Goal: Transaction & Acquisition: Book appointment/travel/reservation

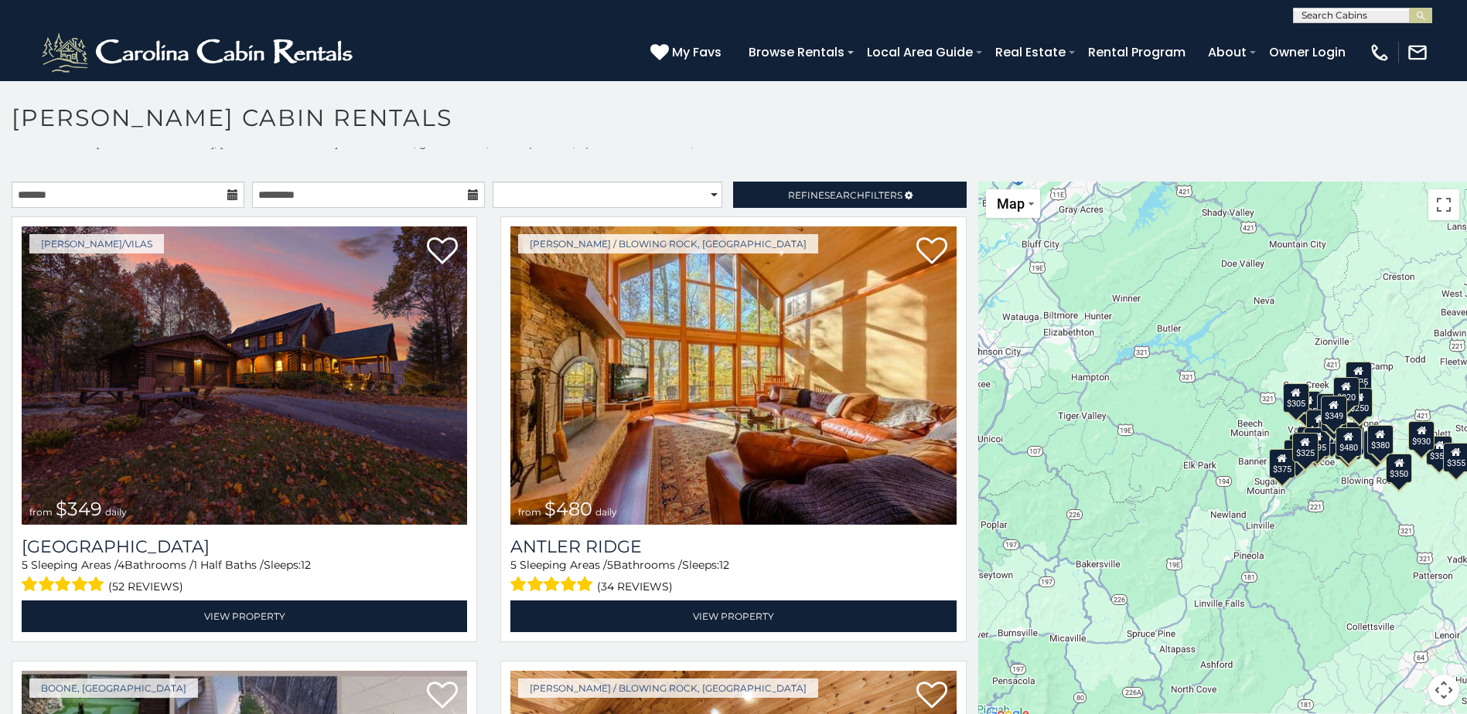
scroll to position [14, 0]
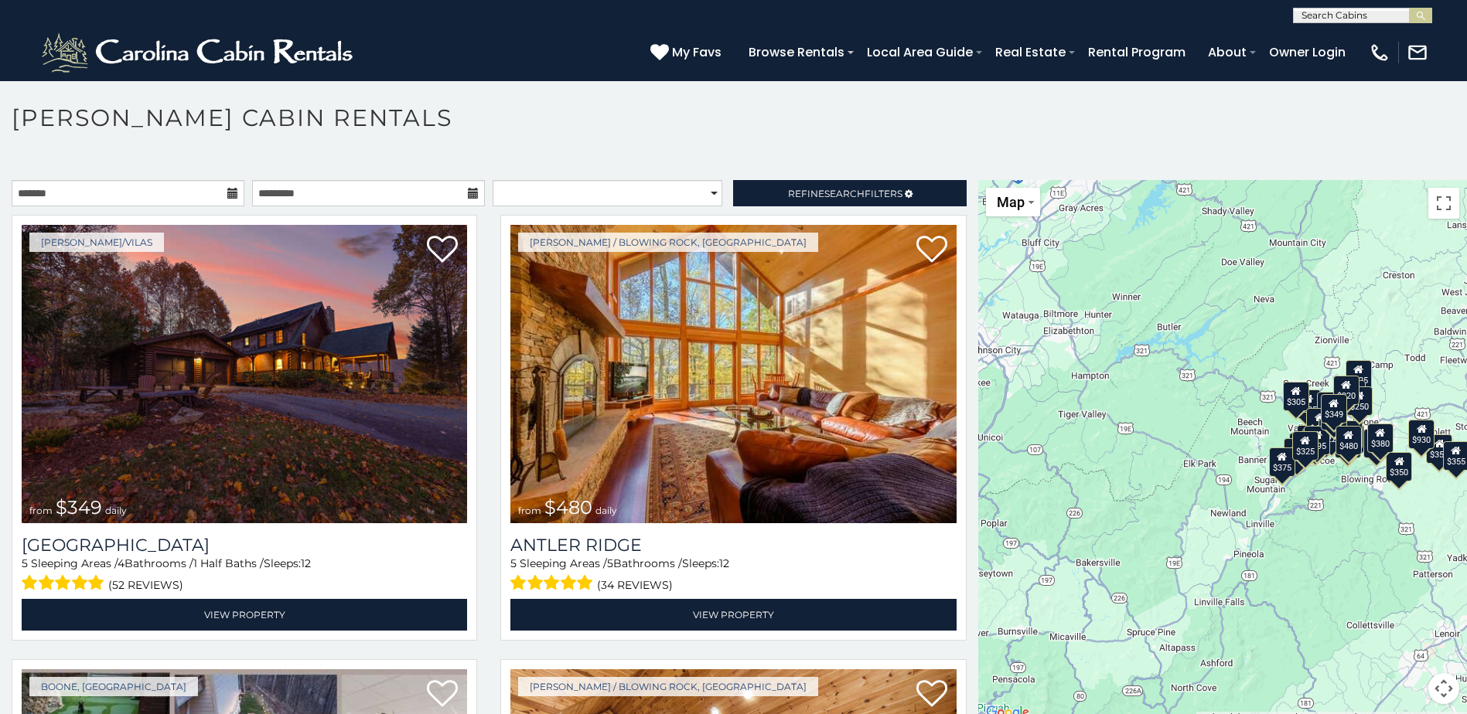
click at [1298, 455] on div "$325" at bounding box center [1305, 445] width 26 height 29
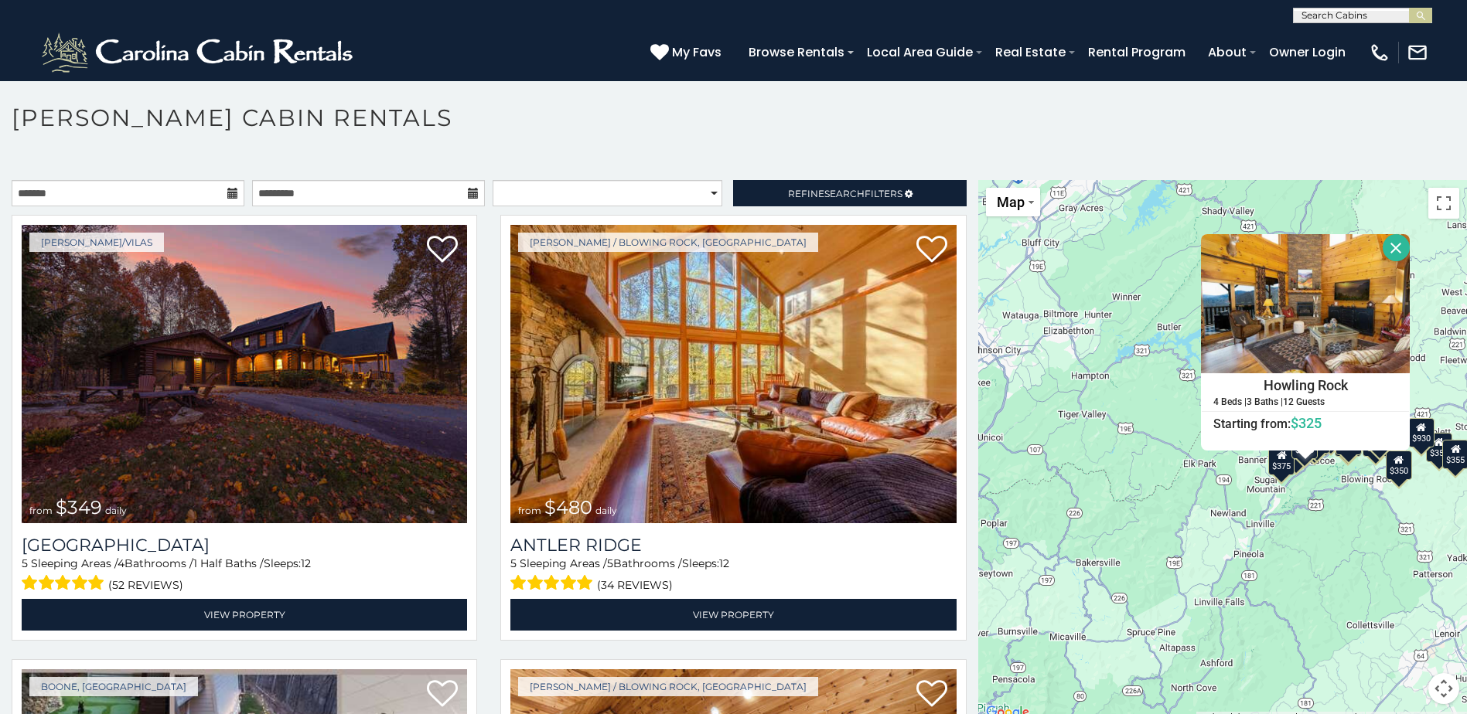
click at [1314, 536] on div "$349 $480 $525 $315 $355 $635 $675 $930 $400 $451 $330 $400 $485 $460 $395 $255…" at bounding box center [1222, 451] width 489 height 543
click at [1396, 475] on div "$350" at bounding box center [1398, 465] width 26 height 29
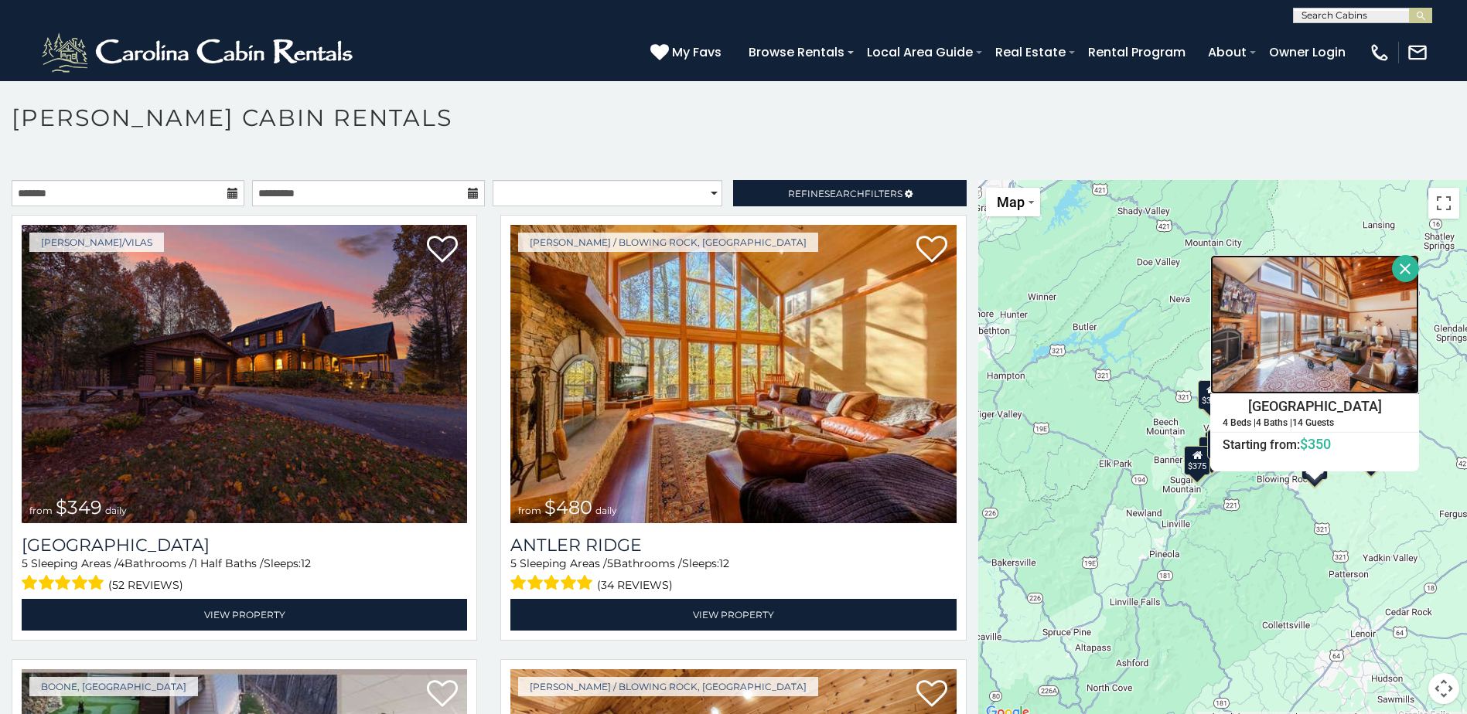
click at [1298, 346] on img at bounding box center [1314, 324] width 209 height 139
